Goal: Task Accomplishment & Management: Manage account settings

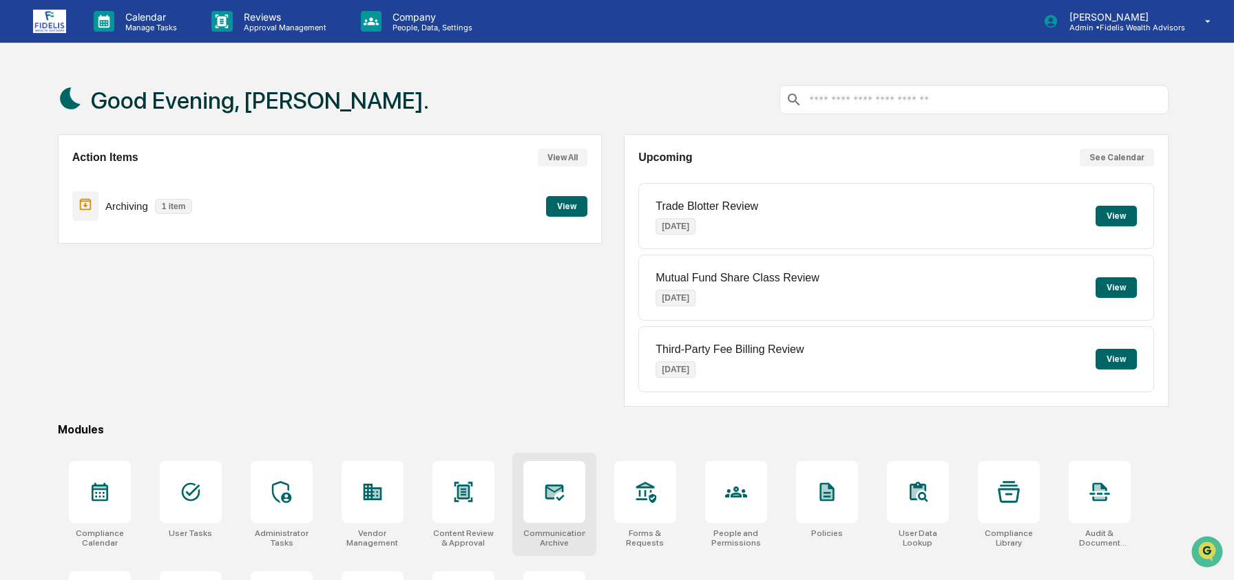
click at [571, 501] on div at bounding box center [554, 492] width 62 height 62
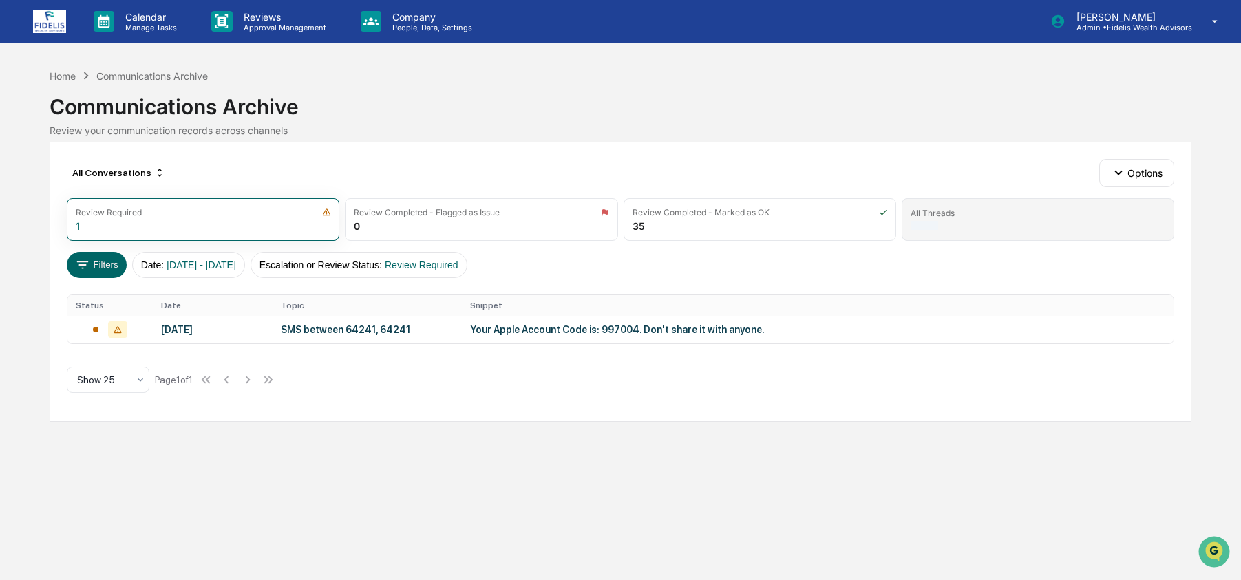
click at [985, 215] on div "All Threads" at bounding box center [1038, 213] width 255 height 10
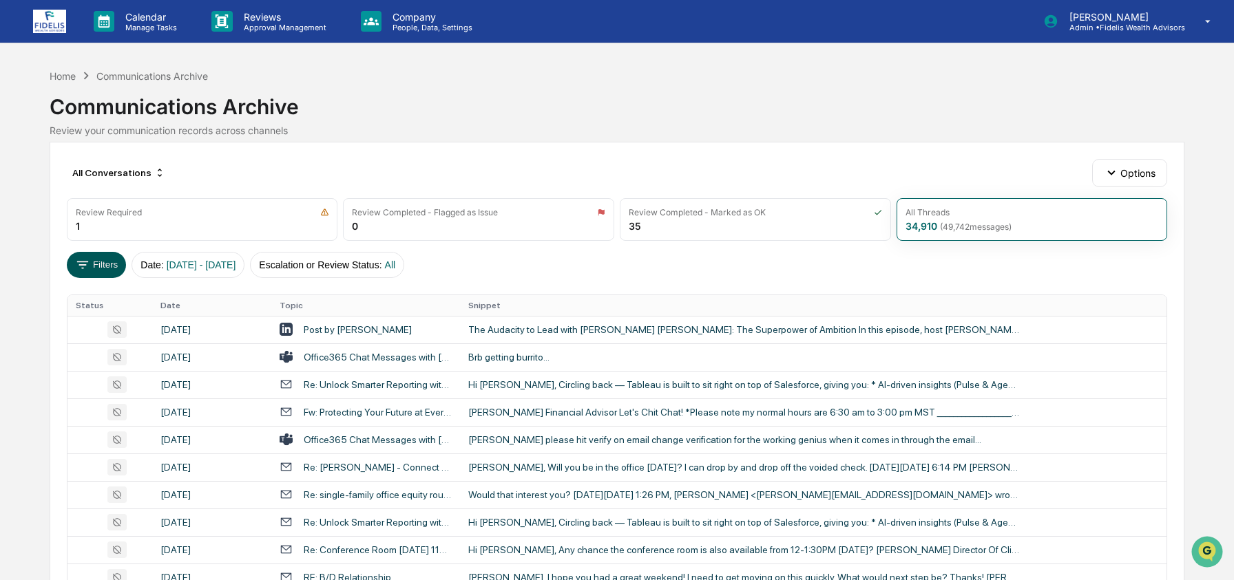
click at [86, 264] on icon at bounding box center [82, 264] width 15 height 15
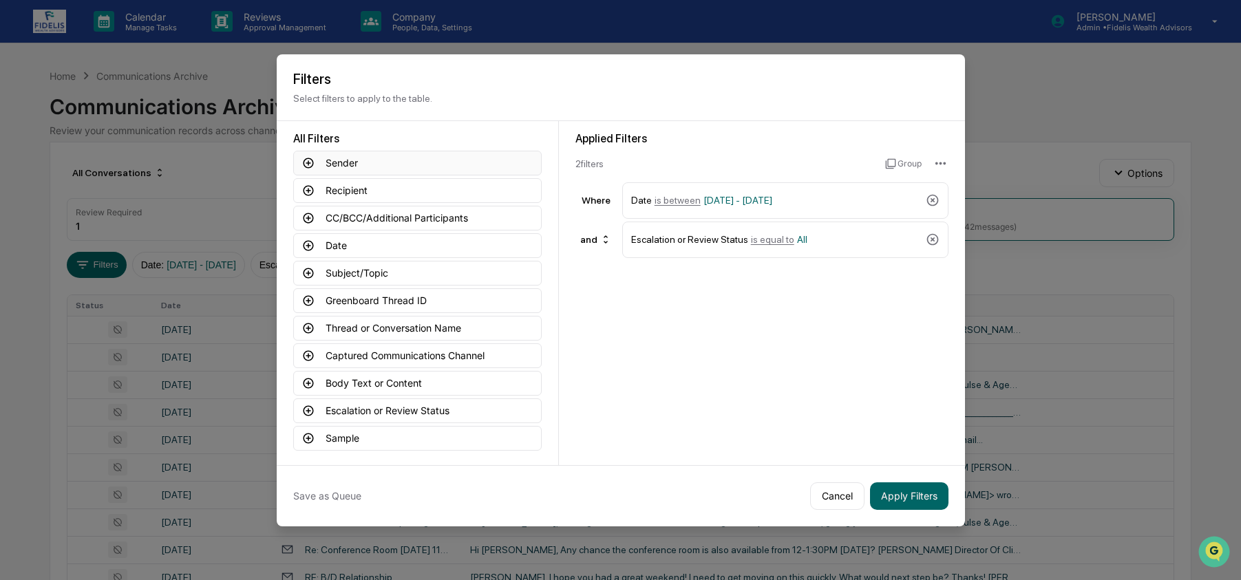
click at [351, 165] on button "Sender" at bounding box center [417, 163] width 249 height 25
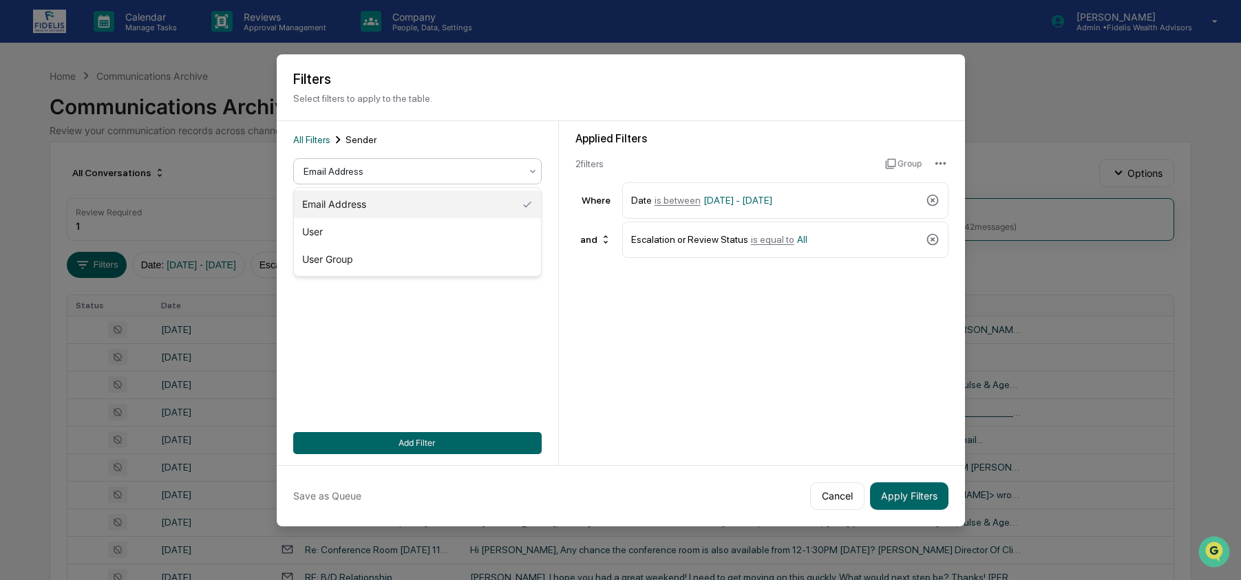
click at [358, 167] on div at bounding box center [412, 172] width 217 height 14
click at [524, 168] on div "Email Address" at bounding box center [412, 171] width 231 height 19
click at [544, 277] on div "All Filters Sender Email Address contains Add Filter" at bounding box center [418, 293] width 282 height 344
click at [315, 137] on span "All Filters" at bounding box center [311, 139] width 37 height 11
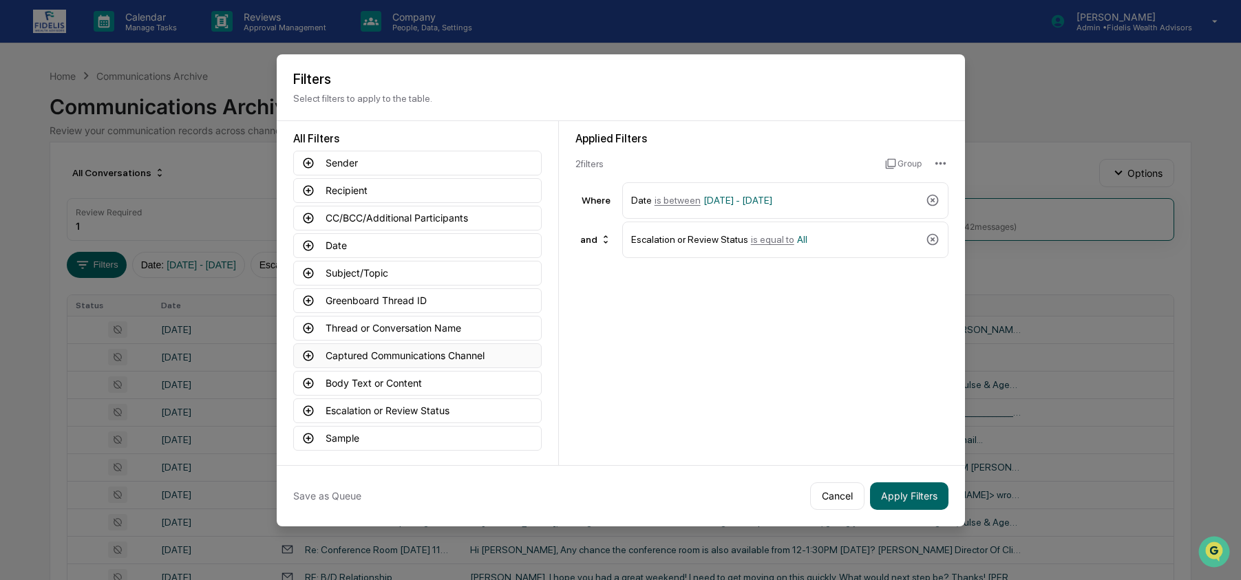
click at [366, 355] on button "Captured Communications Channel" at bounding box center [417, 356] width 249 height 25
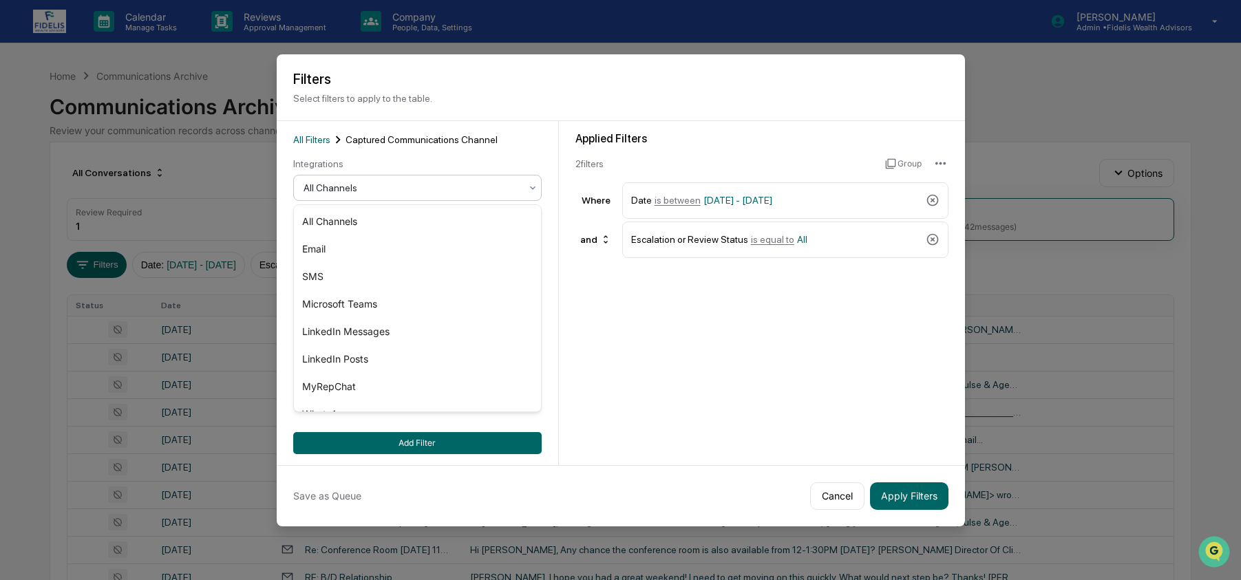
click at [366, 200] on div "All Channels" at bounding box center [417, 188] width 249 height 26
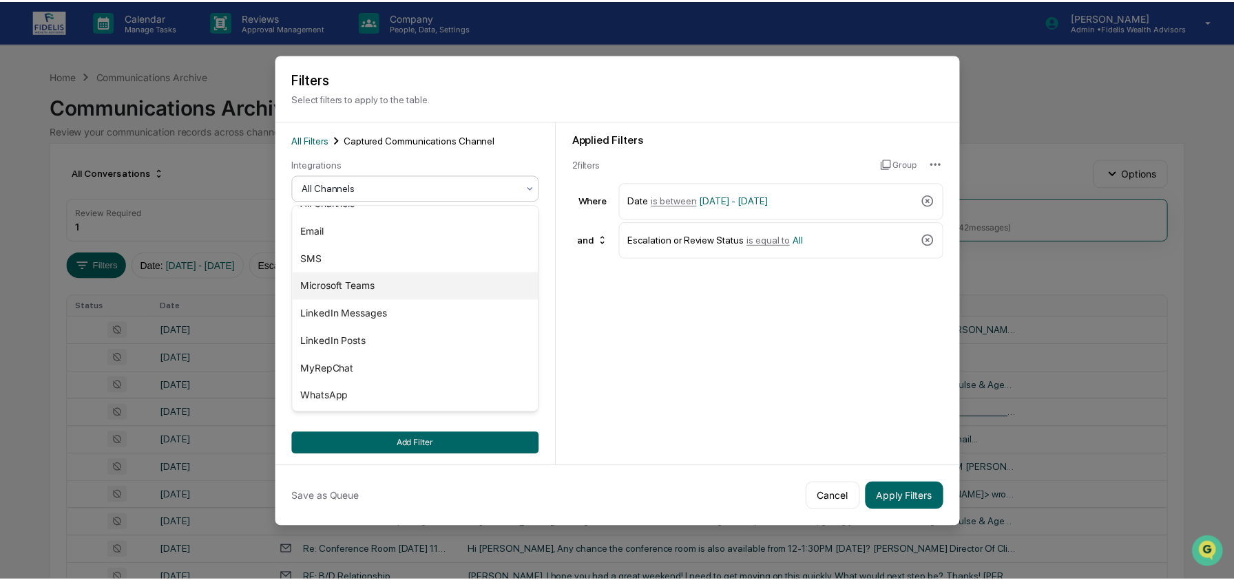
scroll to position [19, 0]
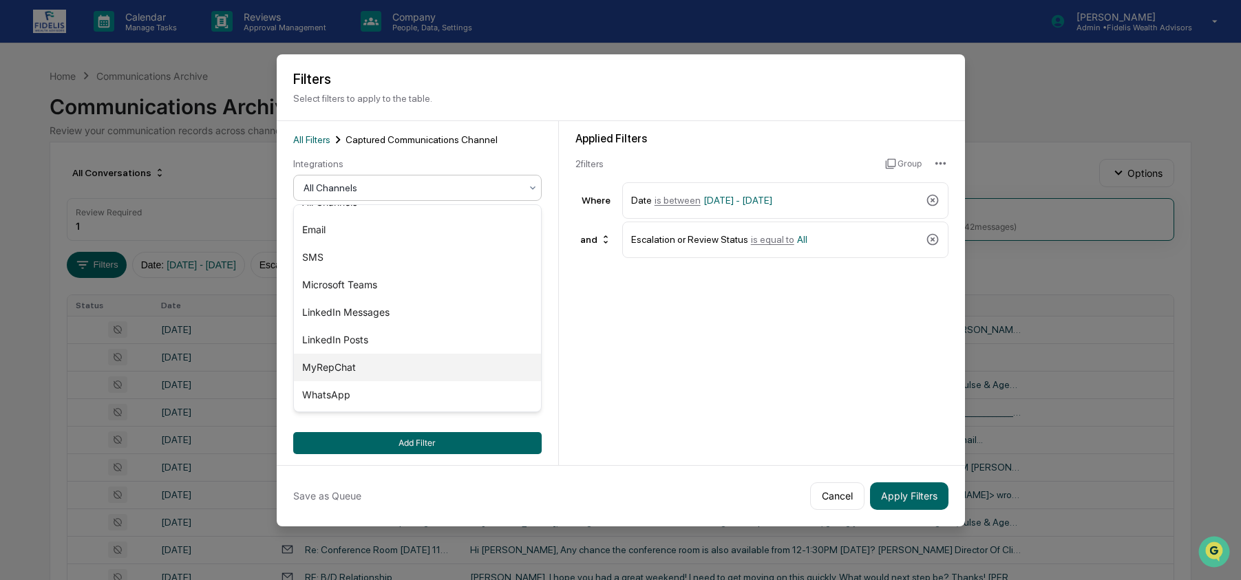
click at [379, 368] on div "MyRepChat" at bounding box center [417, 368] width 247 height 28
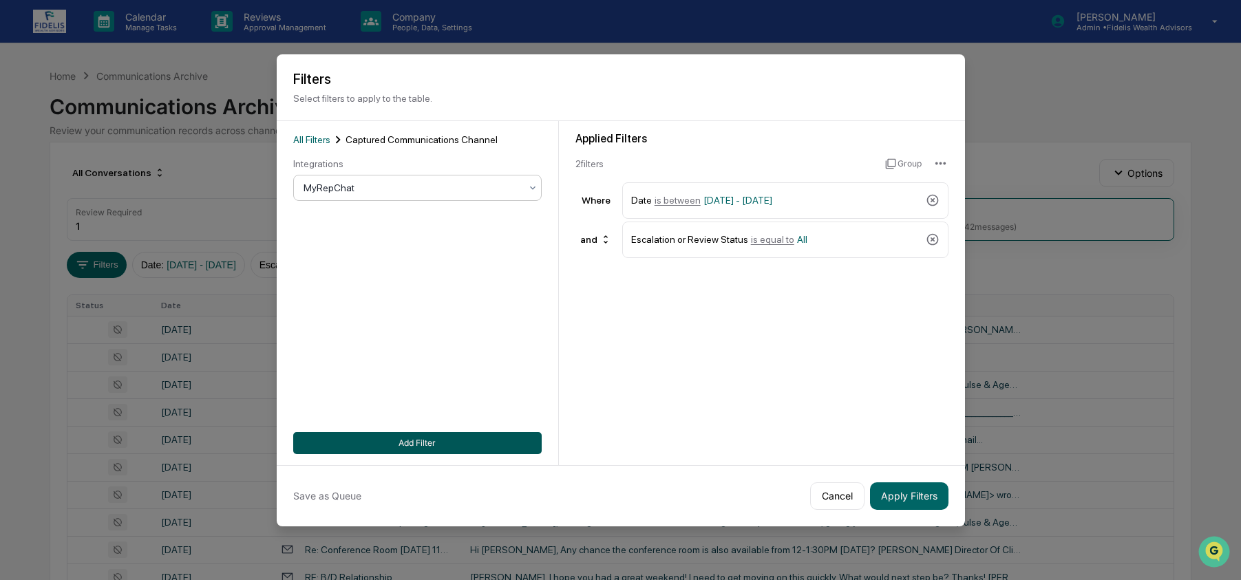
click at [460, 437] on button "Add Filter" at bounding box center [417, 443] width 249 height 22
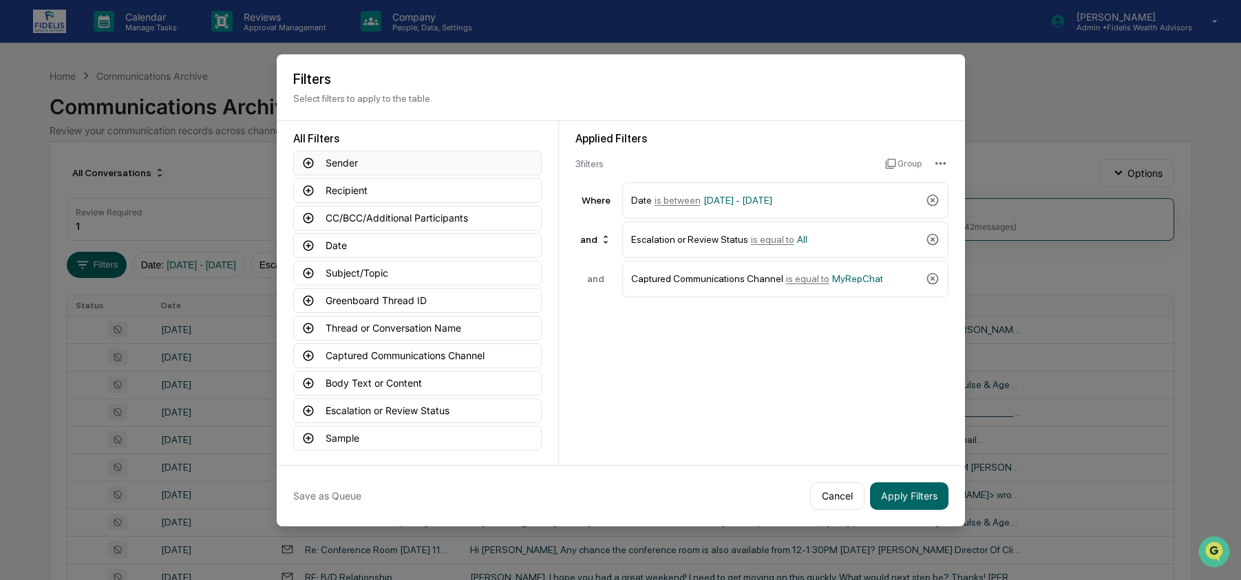
click at [348, 160] on button "Sender" at bounding box center [417, 163] width 249 height 25
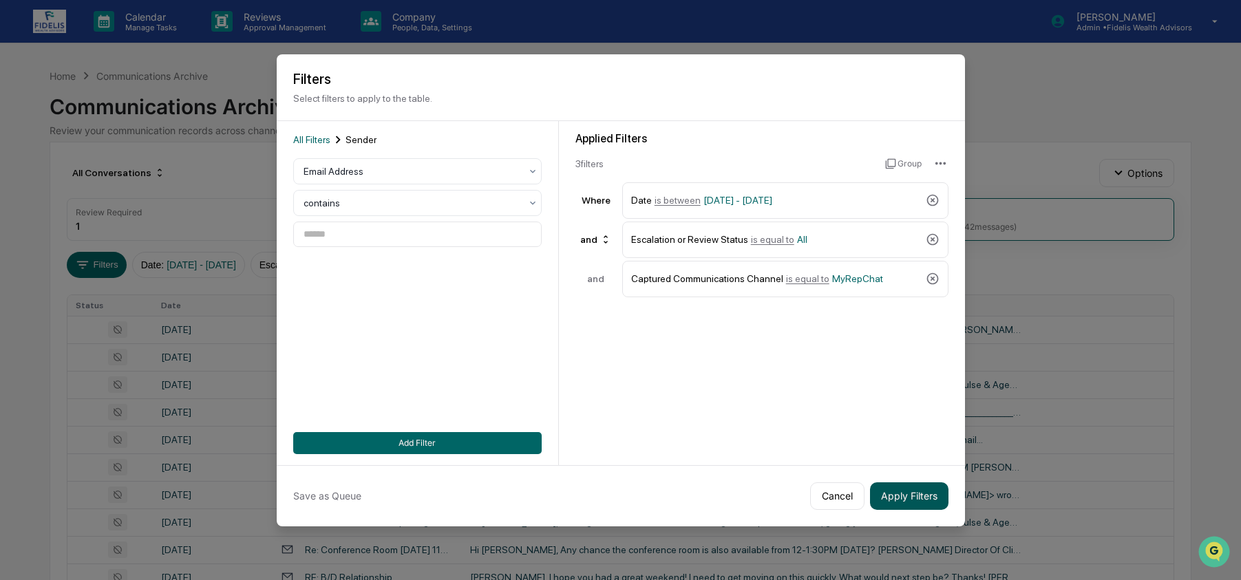
click at [909, 495] on button "Apply Filters" at bounding box center [909, 497] width 78 height 28
click at [313, 136] on span "All Filters" at bounding box center [311, 139] width 37 height 11
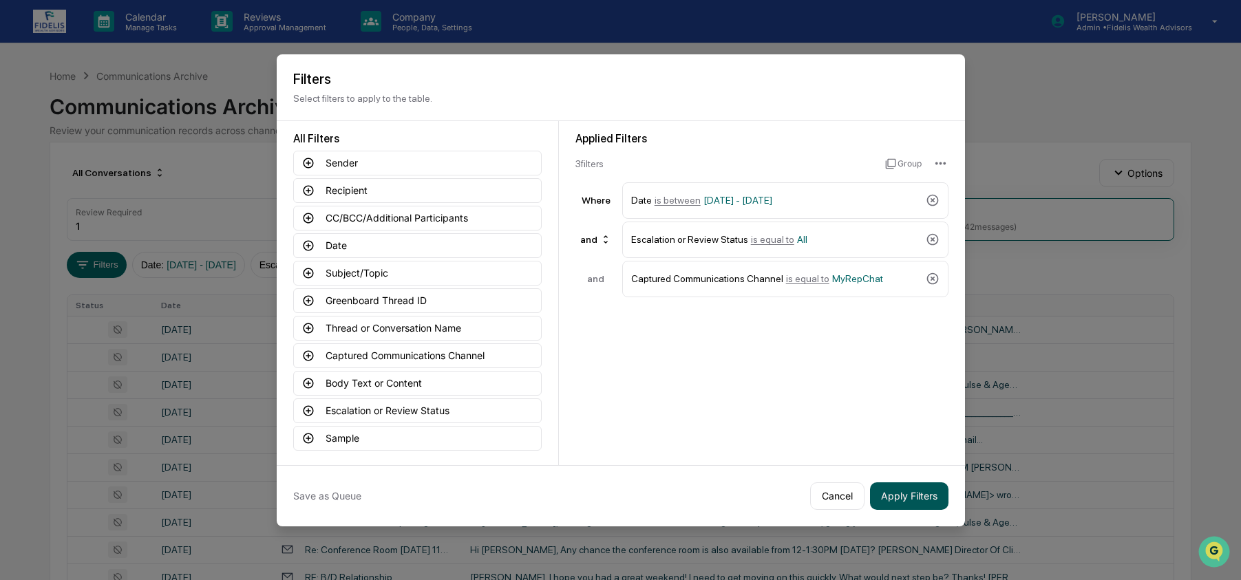
click at [892, 496] on button "Apply Filters" at bounding box center [909, 497] width 78 height 28
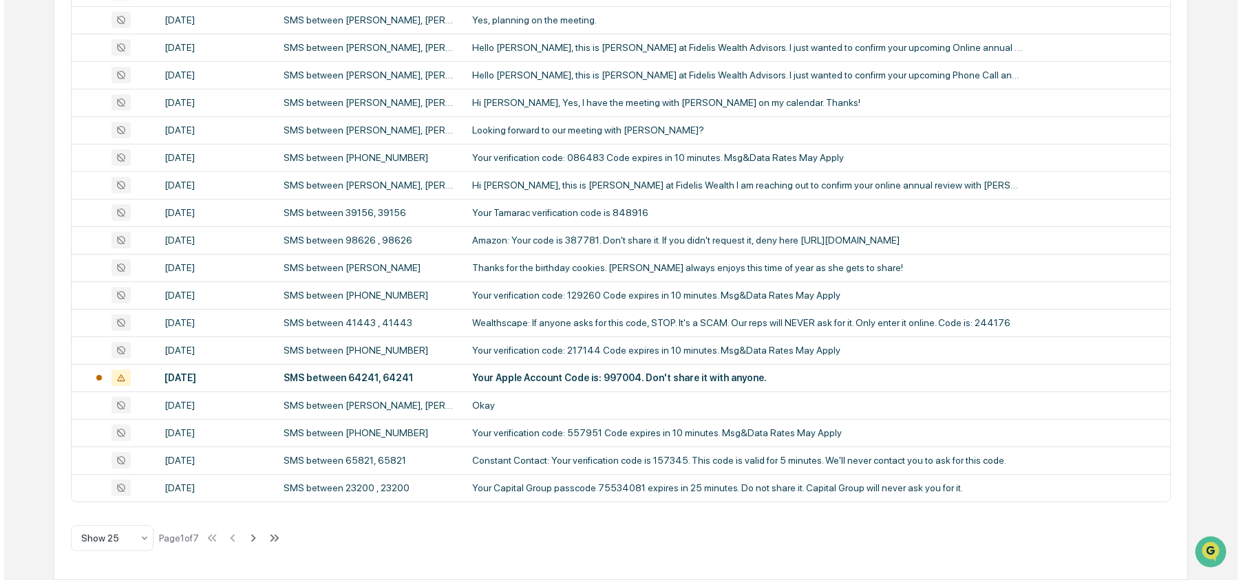
scroll to position [0, 0]
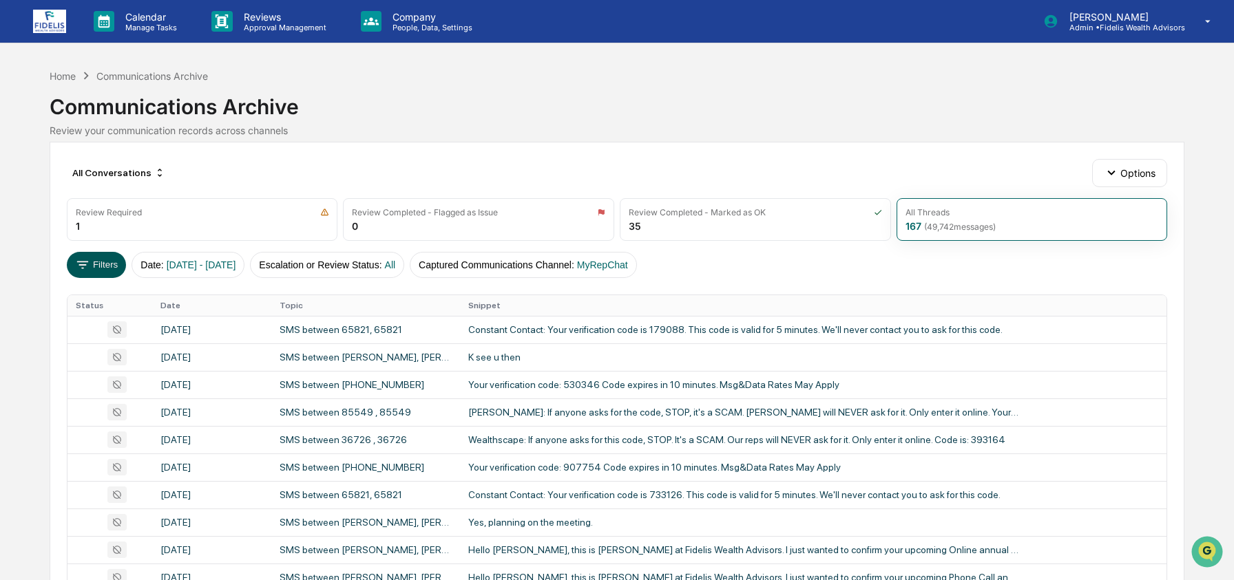
click at [105, 262] on button "Filters" at bounding box center [97, 265] width 60 height 26
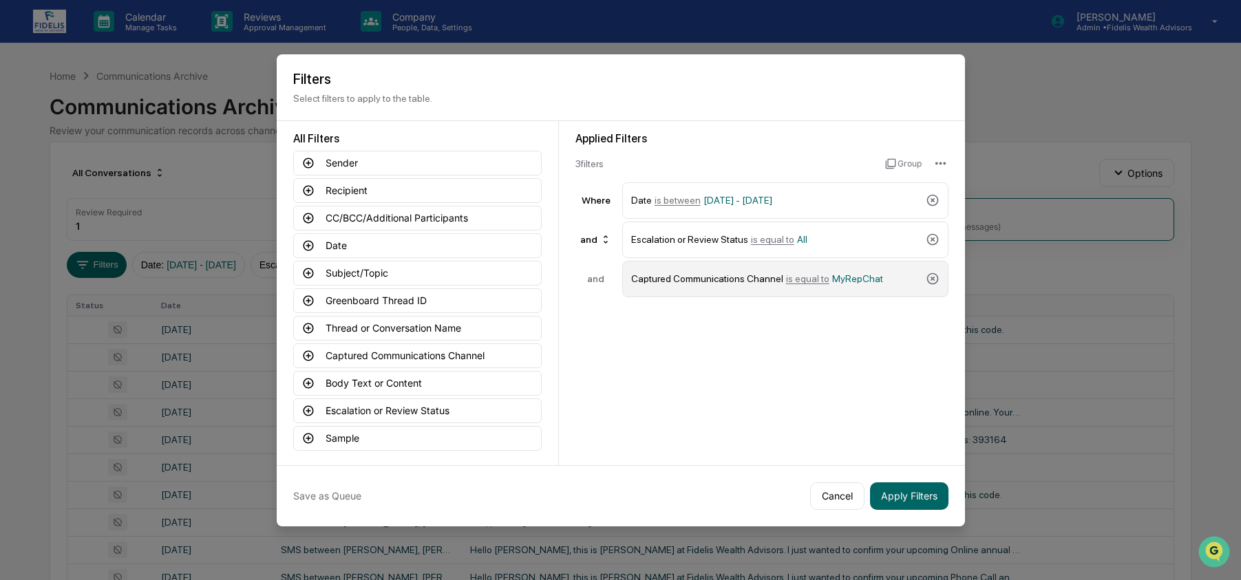
click at [883, 277] on span "MyRepChat" at bounding box center [857, 278] width 51 height 11
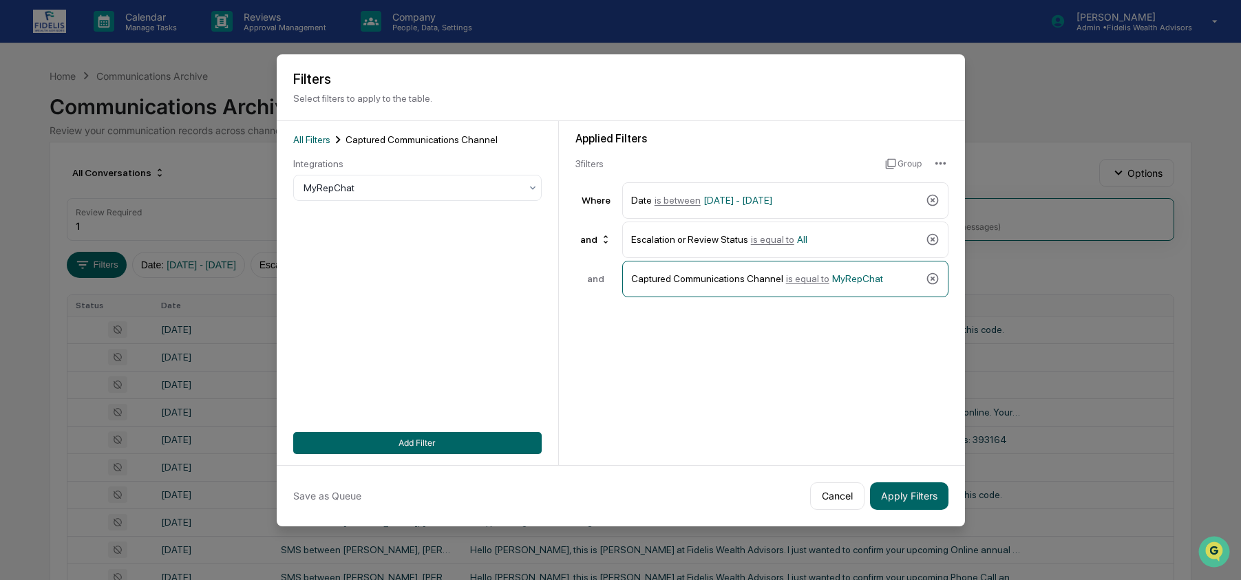
click at [448, 201] on div "MyRepChat" at bounding box center [417, 188] width 249 height 26
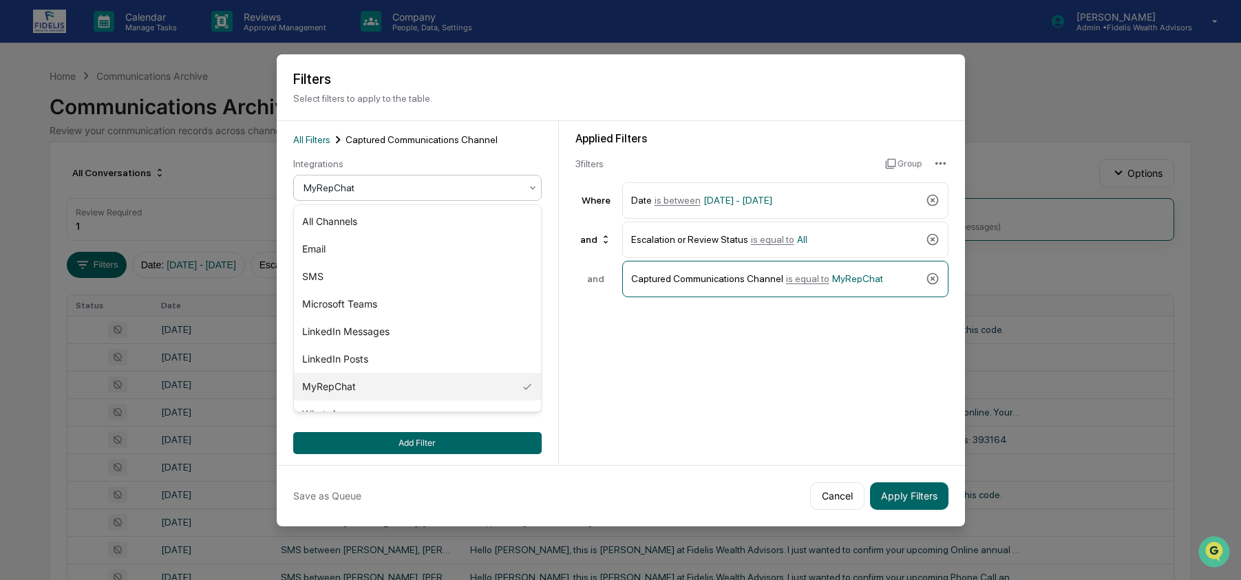
click at [437, 178] on div "MyRepChat" at bounding box center [412, 187] width 231 height 19
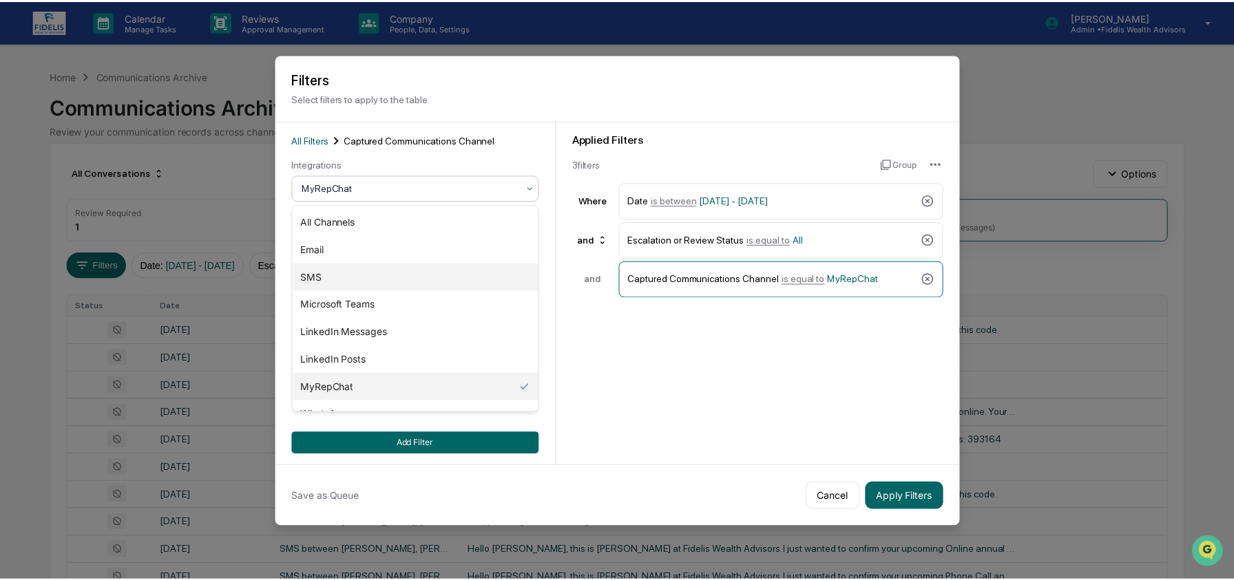
scroll to position [19, 0]
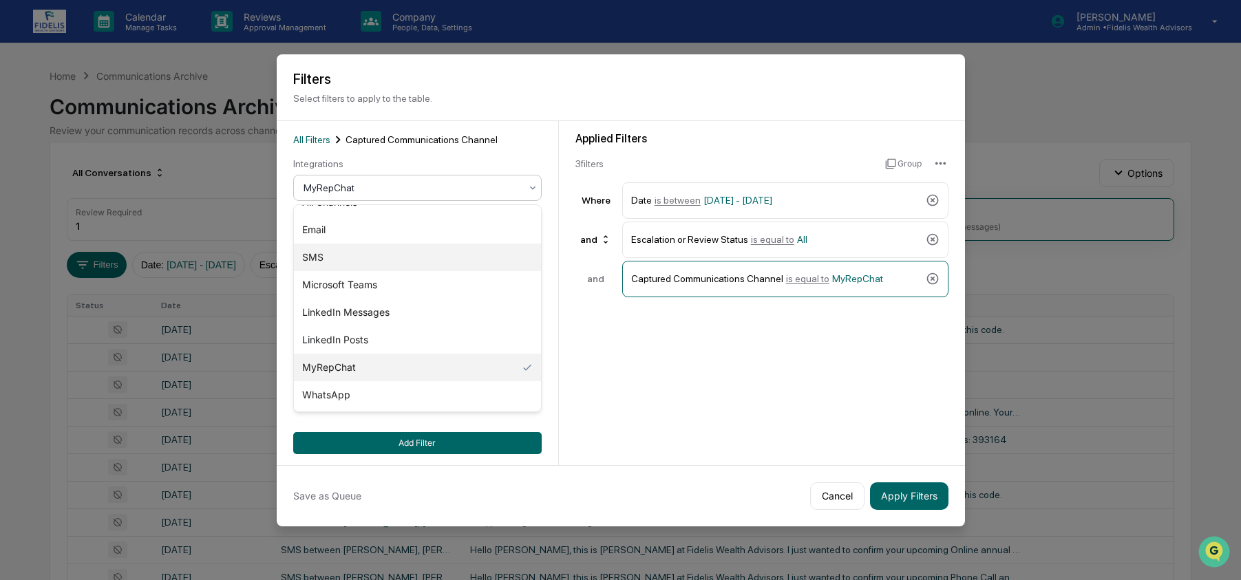
click at [397, 255] on div "SMS" at bounding box center [417, 258] width 247 height 28
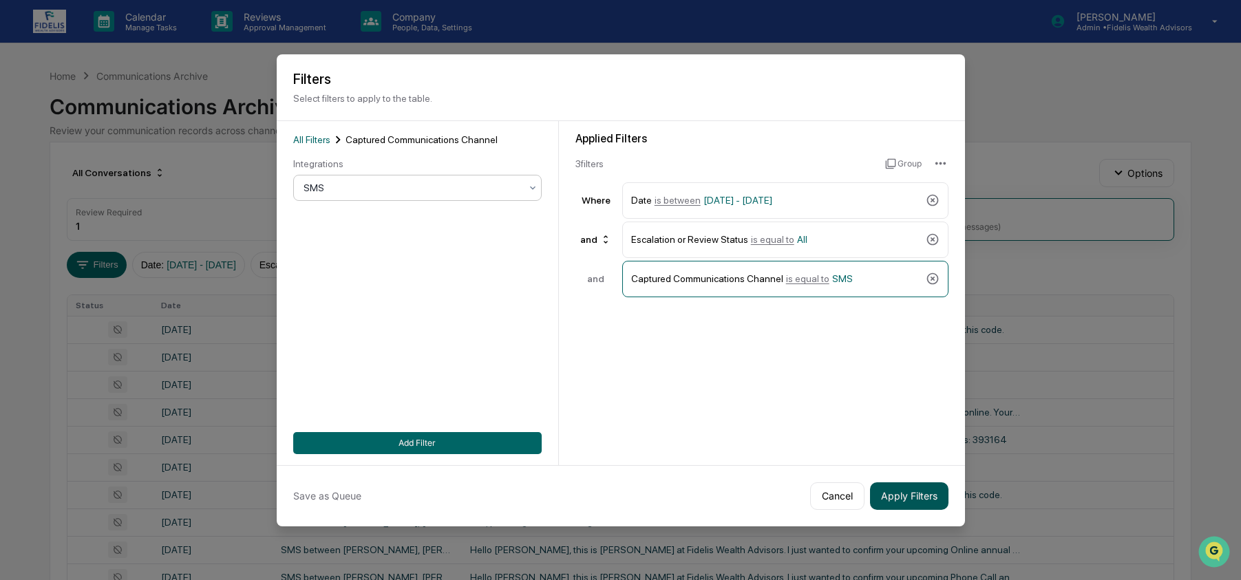
click at [908, 498] on button "Apply Filters" at bounding box center [909, 497] width 78 height 28
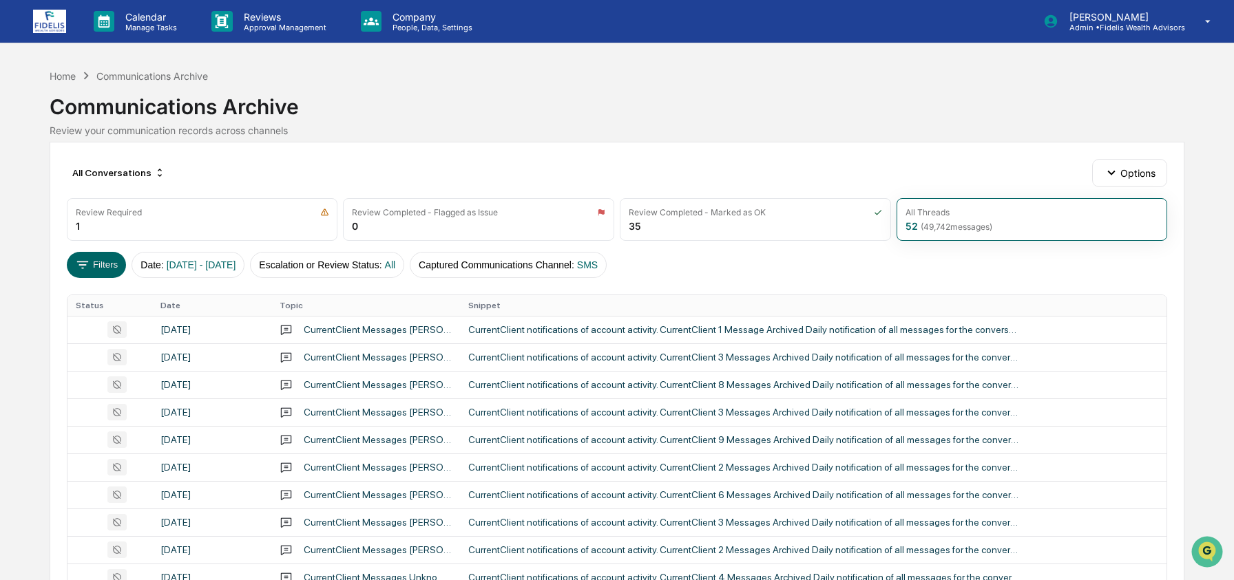
click at [34, 78] on div "Calendar Manage Tasks Reviews Approval Management Company People, Data, Setting…" at bounding box center [617, 541] width 1234 height 1083
click at [67, 78] on div "Home" at bounding box center [63, 76] width 26 height 12
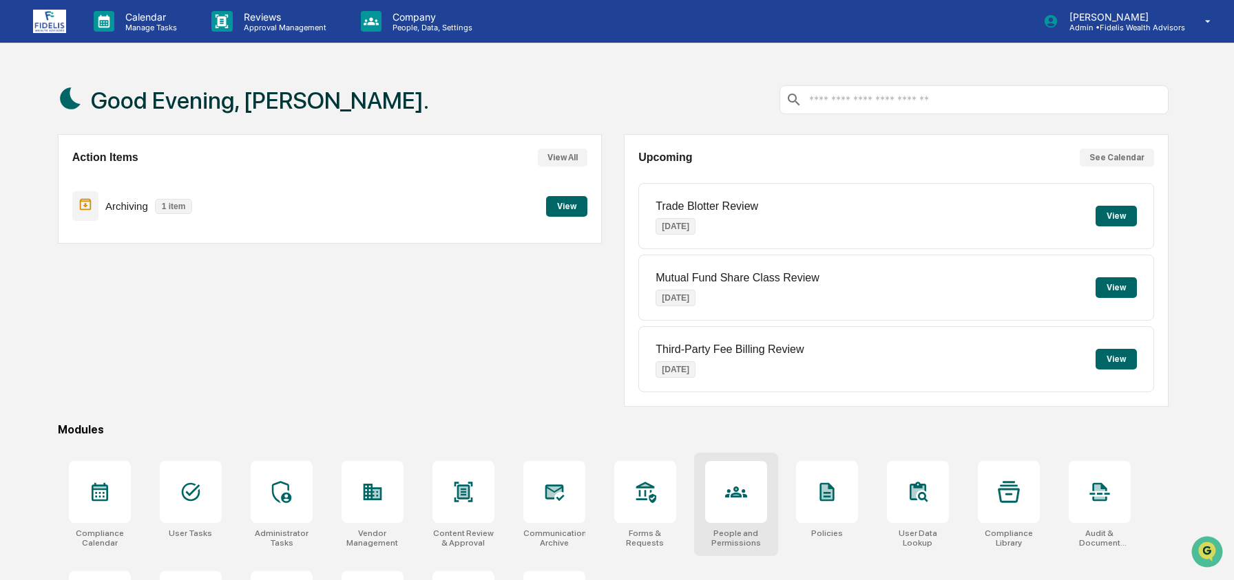
click at [742, 518] on div at bounding box center [736, 492] width 62 height 62
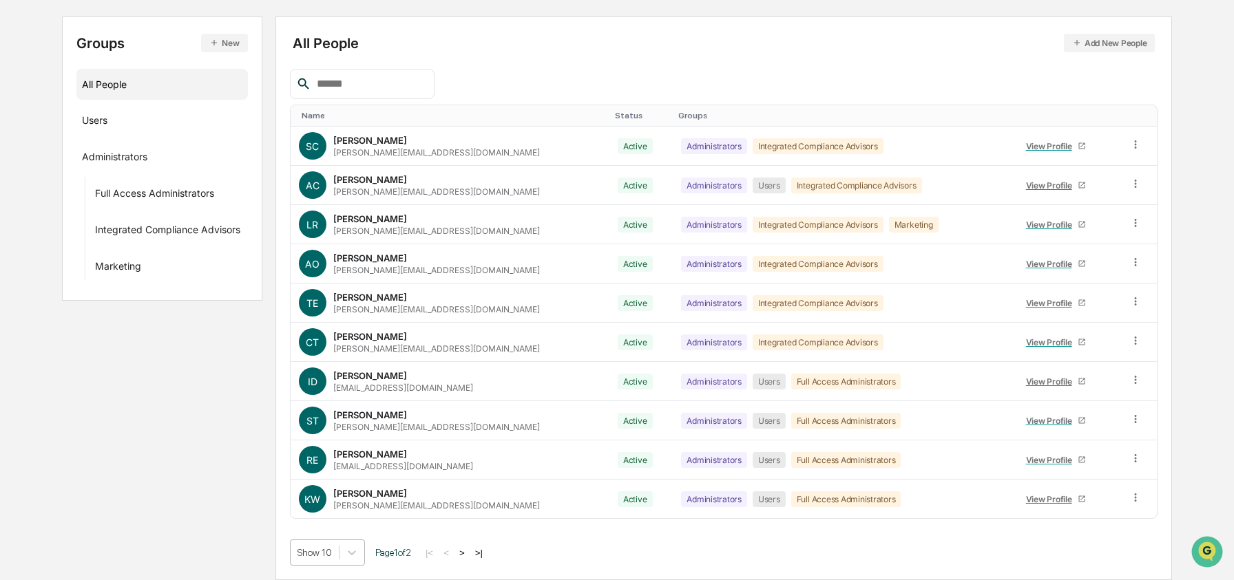
scroll to position [249, 0]
click at [333, 549] on body "Calendar Manage Tasks Reviews Approval Management Company People, Data, Setting…" at bounding box center [617, 221] width 1234 height 719
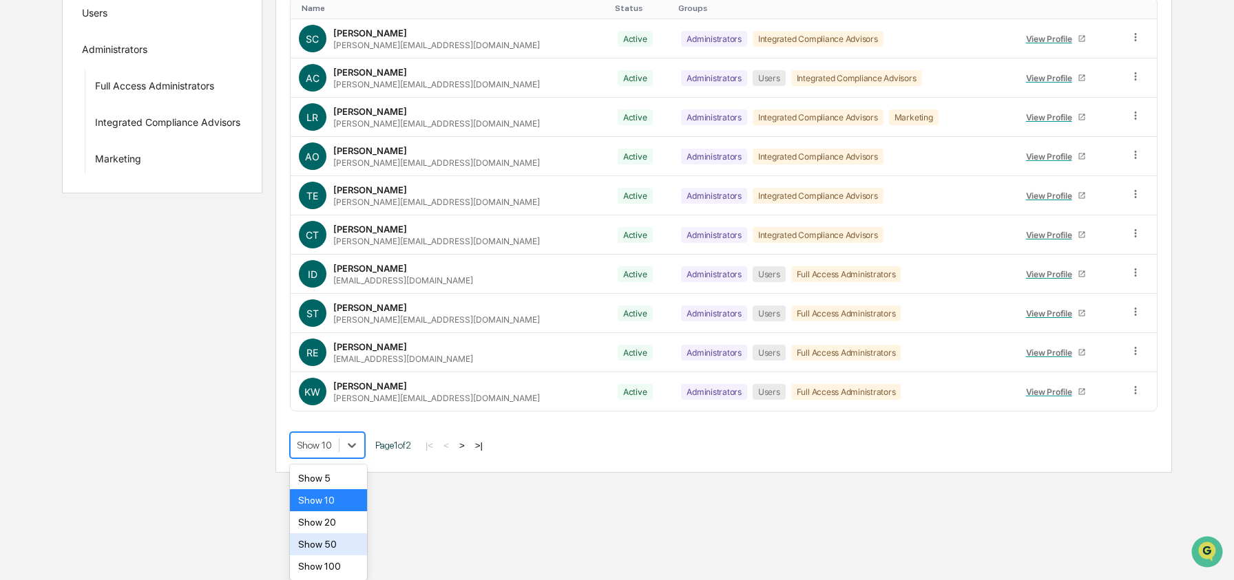
click at [341, 551] on div "Show 50" at bounding box center [329, 545] width 78 height 22
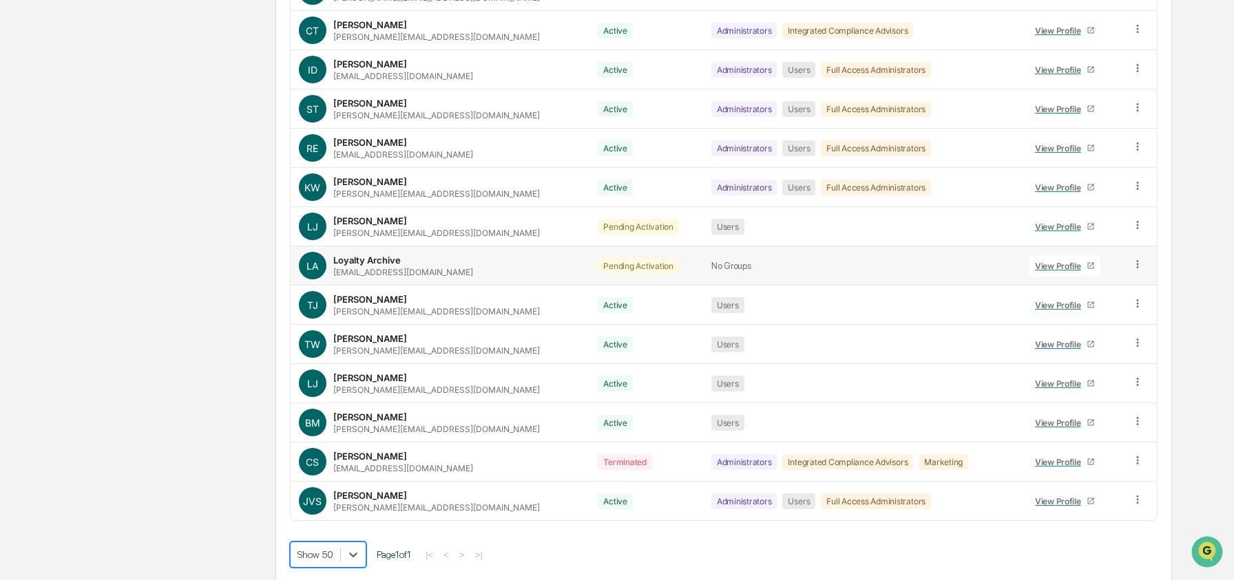
scroll to position [453, 0]
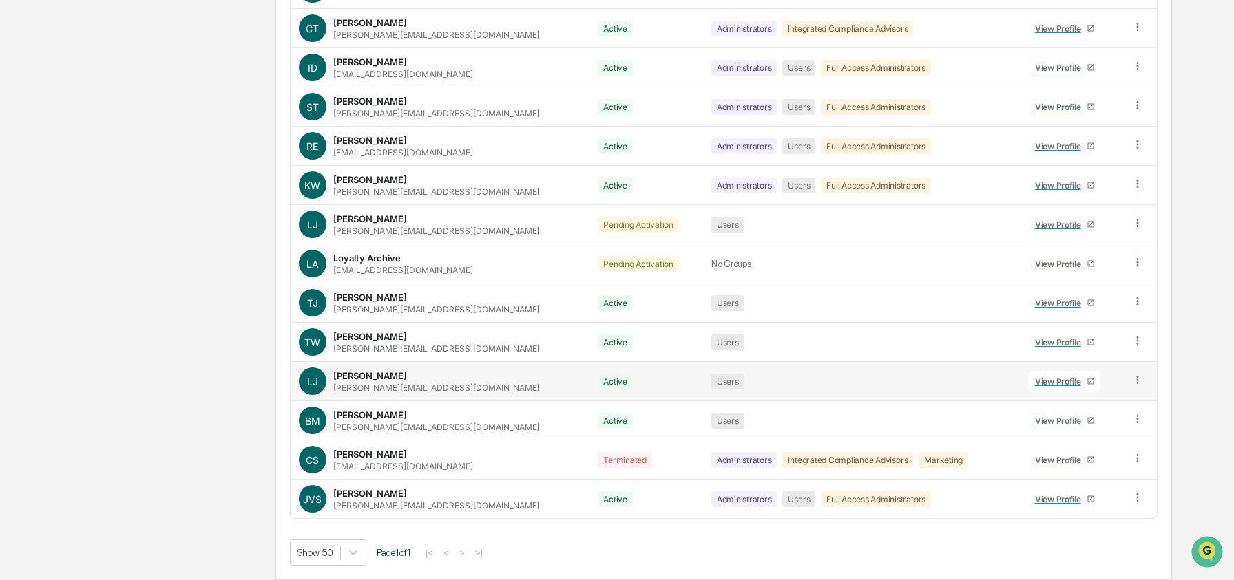
click at [1135, 381] on icon at bounding box center [1137, 380] width 13 height 13
click at [1108, 423] on div "Change Status" at bounding box center [1075, 430] width 114 height 17
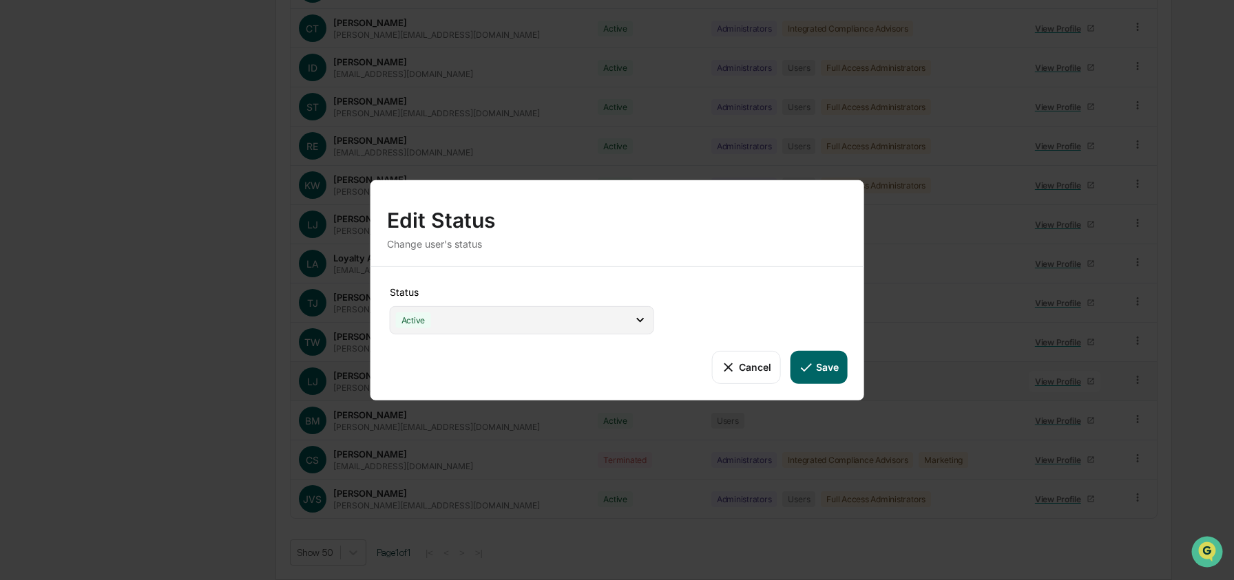
click at [567, 325] on div "Active" at bounding box center [522, 320] width 264 height 28
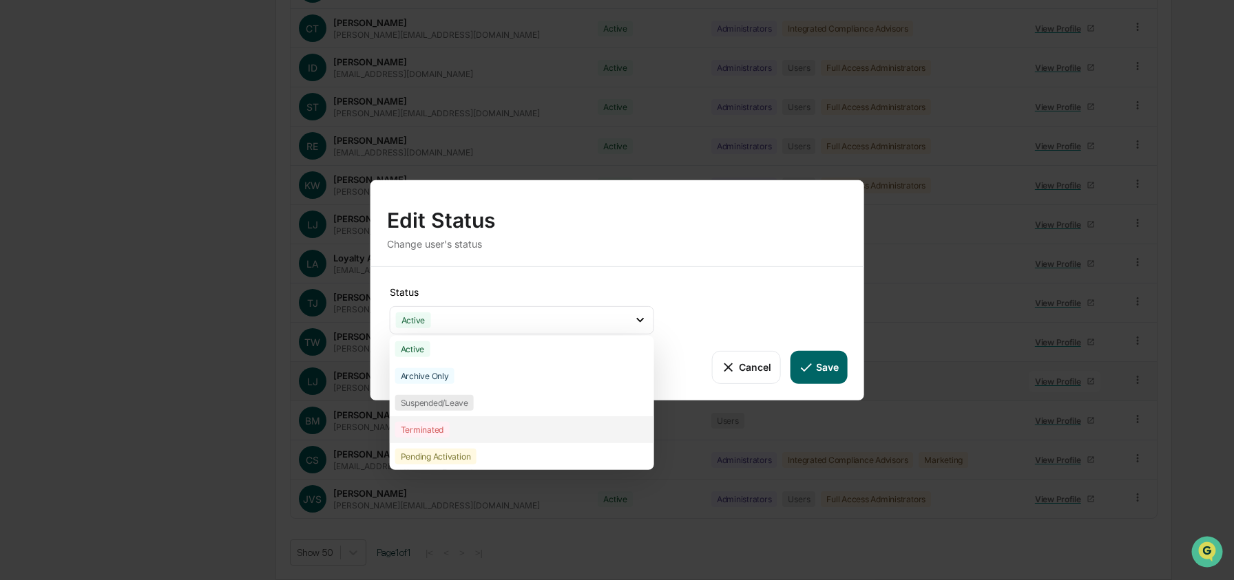
click at [554, 436] on div "Terminated" at bounding box center [522, 429] width 264 height 27
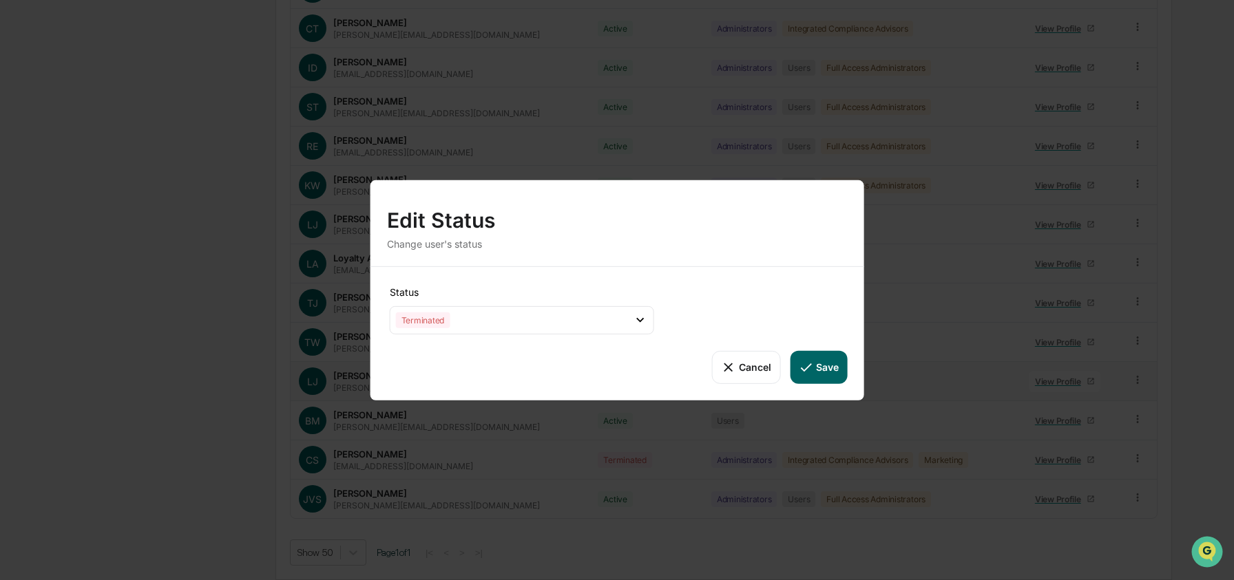
click at [831, 377] on button "Save" at bounding box center [818, 366] width 57 height 33
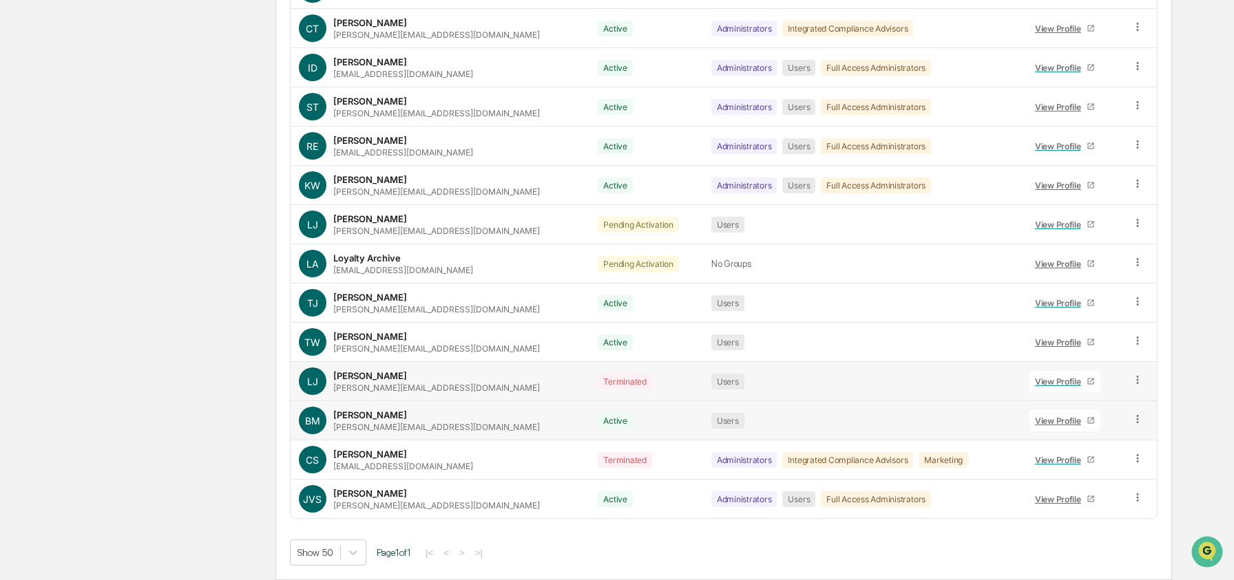
click at [1127, 417] on td at bounding box center [1140, 420] width 34 height 39
click at [1132, 419] on icon at bounding box center [1137, 419] width 13 height 13
click at [1105, 466] on div "Change Status" at bounding box center [1075, 469] width 114 height 17
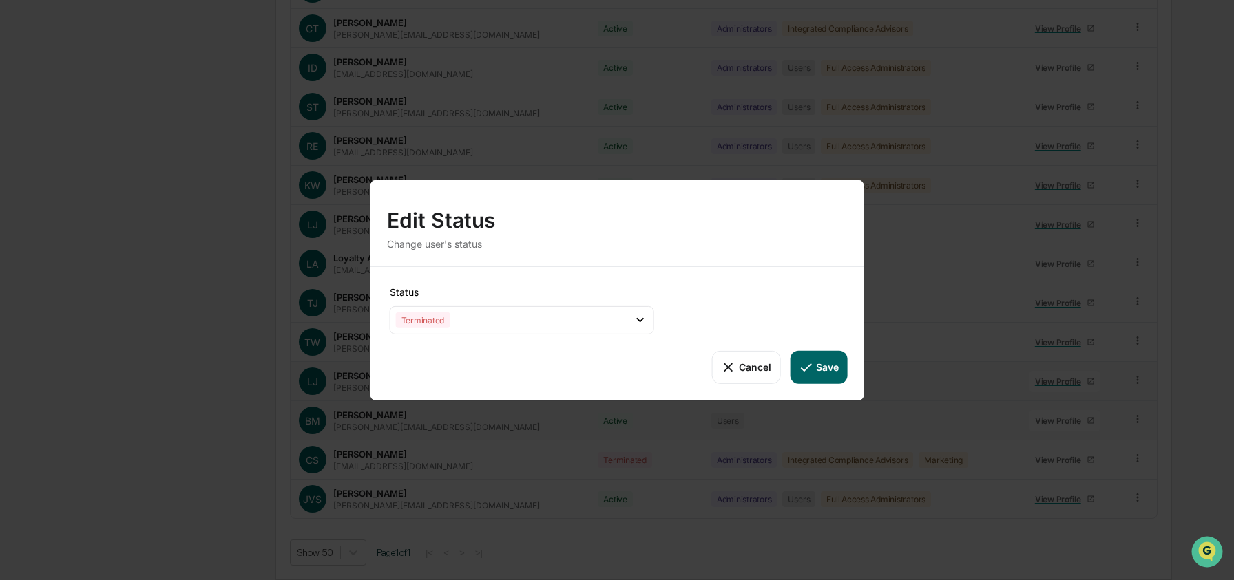
click at [768, 368] on button "Cancel" at bounding box center [746, 366] width 68 height 33
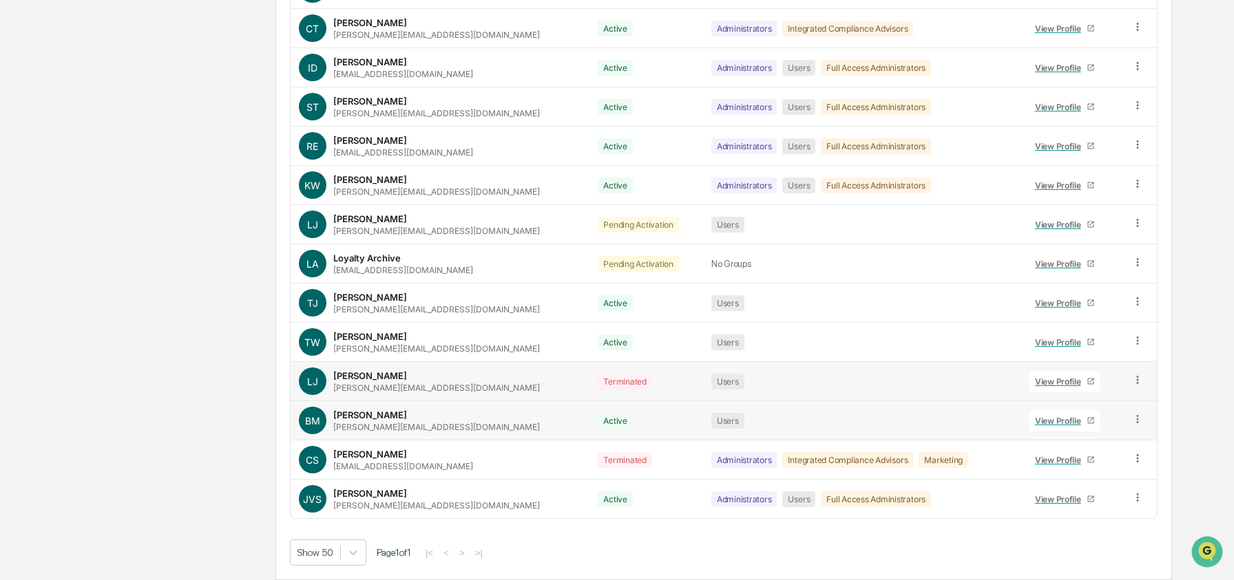
click at [1132, 419] on icon at bounding box center [1137, 419] width 13 height 13
click at [1067, 476] on div "Change Status" at bounding box center [1075, 469] width 114 height 17
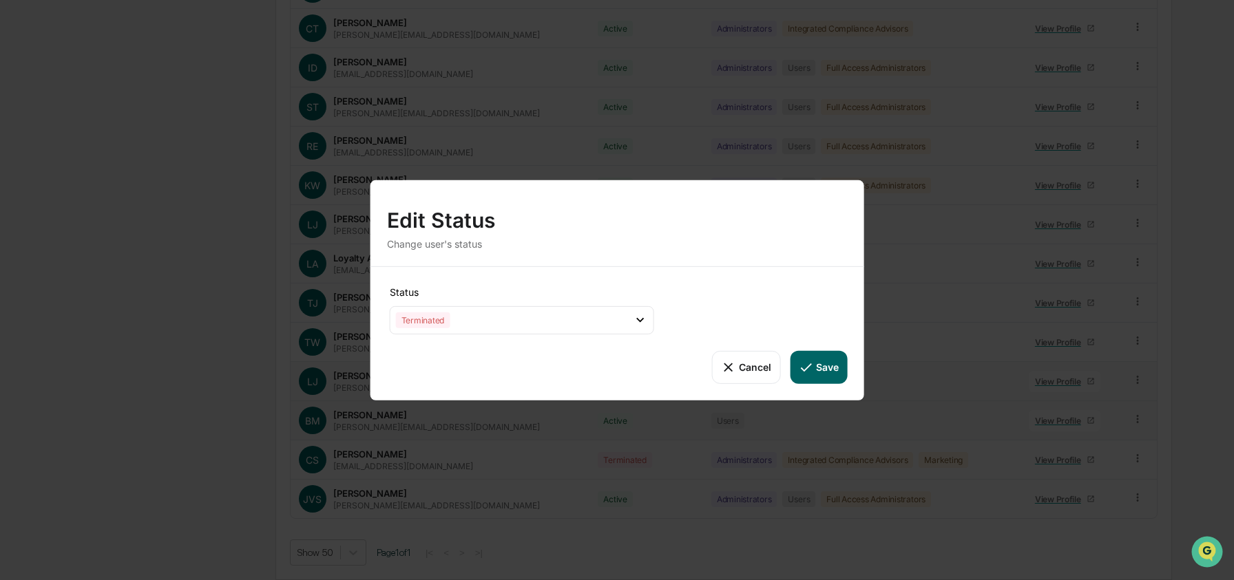
click at [828, 368] on button "Save" at bounding box center [818, 366] width 57 height 33
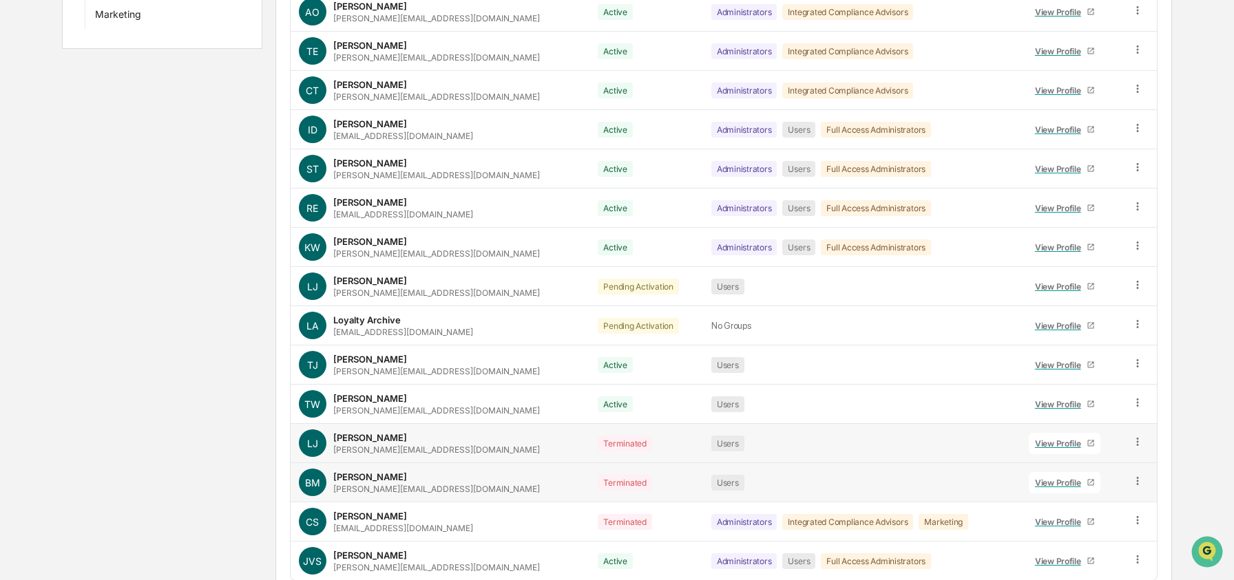
scroll to position [0, 0]
